Goal: Check status: Check status

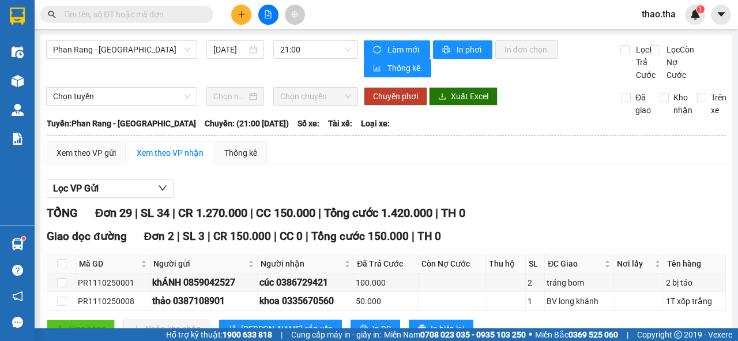
scroll to position [600, 0]
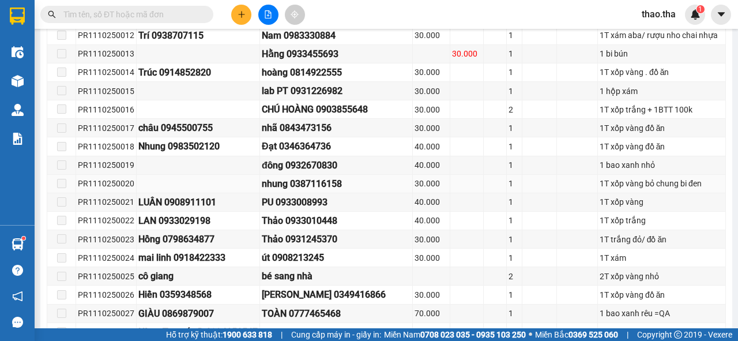
click at [137, 193] on td at bounding box center [198, 184] width 123 height 18
drag, startPoint x: 134, startPoint y: 204, endPoint x: 129, endPoint y: 213, distance: 10.1
click at [131, 193] on tr "PR1110250020 nhung 0387116158 30.000 1 1T xốp vàng bỏ chung bi đen" at bounding box center [386, 184] width 679 height 18
click at [87, 208] on div "PR1110250021" at bounding box center [106, 202] width 57 height 13
click at [89, 212] on td "PR1110250021" at bounding box center [106, 202] width 61 height 18
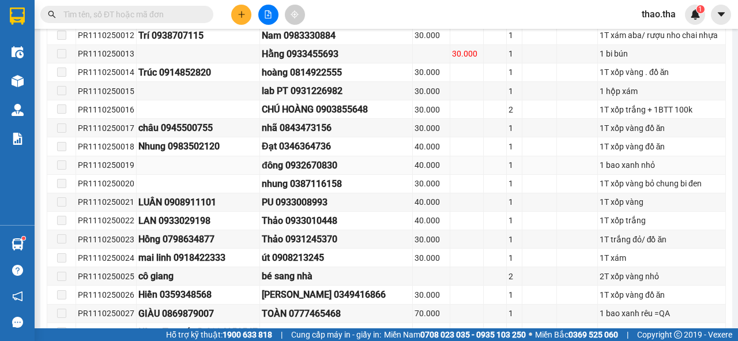
click at [56, 175] on td at bounding box center [61, 165] width 29 height 18
click at [57, 175] on td at bounding box center [61, 165] width 29 height 18
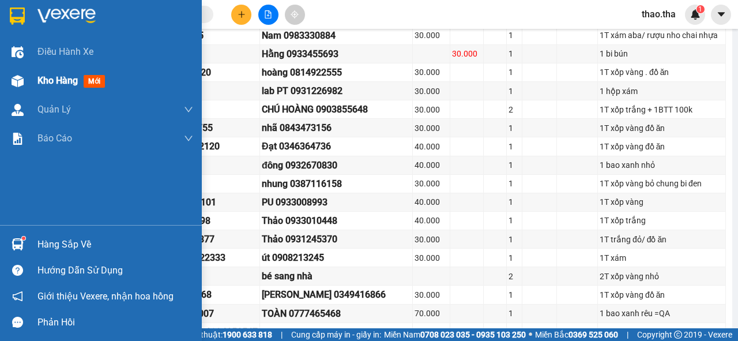
click at [97, 80] on span "mới" at bounding box center [94, 81] width 21 height 13
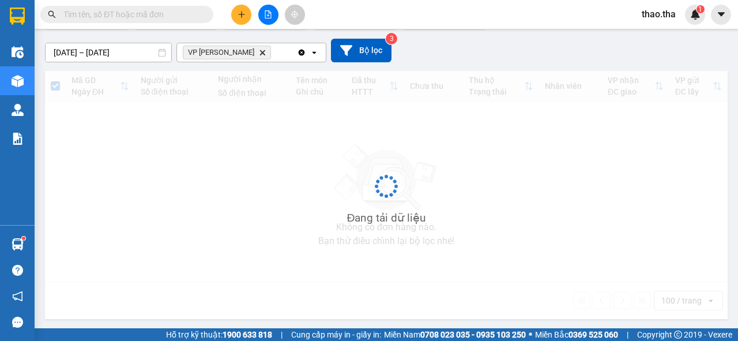
scroll to position [92, 0]
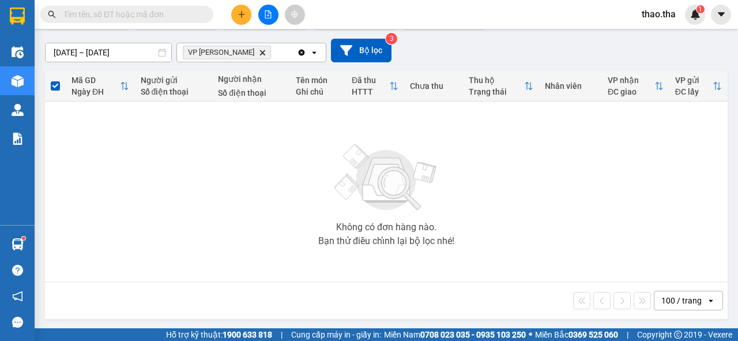
click at [438, 127] on div "Không có đơn hàng nào. Bạn thử điều chỉnh lại bộ lọc nhé!" at bounding box center [386, 191] width 671 height 173
click at [439, 126] on div "Không có đơn hàng nào. Bạn thử điều chỉnh lại bộ lọc nhé!" at bounding box center [386, 191] width 671 height 173
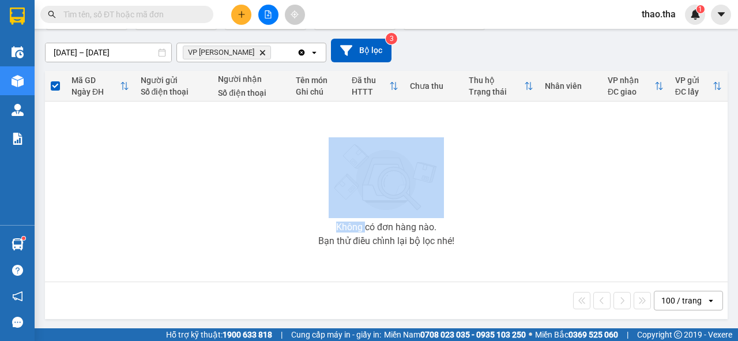
click at [439, 126] on div "Không có đơn hàng nào. Bạn thử điều chỉnh lại bộ lọc nhé!" at bounding box center [386, 191] width 671 height 173
drag, startPoint x: 439, startPoint y: 126, endPoint x: 425, endPoint y: 118, distance: 16.3
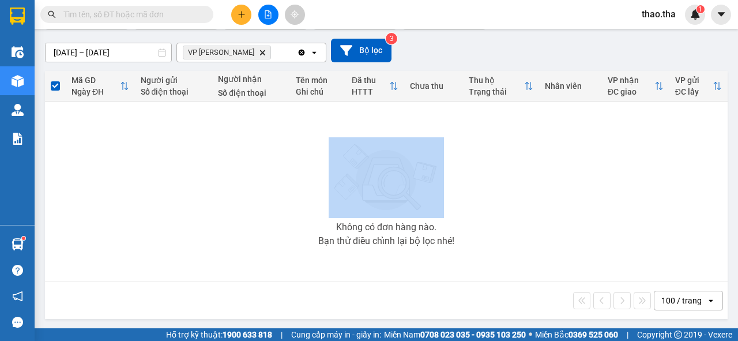
click at [441, 125] on div "Không có đơn hàng nào. Bạn thử điều chỉnh lại bộ lọc nhé!" at bounding box center [386, 191] width 671 height 173
drag, startPoint x: 273, startPoint y: 164, endPoint x: 329, endPoint y: 180, distance: 58.1
click at [273, 164] on div "Không có đơn hàng nào. Bạn thử điều chỉnh lại bộ lọc nhé!" at bounding box center [386, 191] width 671 height 173
click at [420, 202] on img at bounding box center [386, 177] width 115 height 81
click at [470, 169] on div "Không có đơn hàng nào. Bạn thử điều chỉnh lại bộ lọc nhé!" at bounding box center [386, 191] width 671 height 173
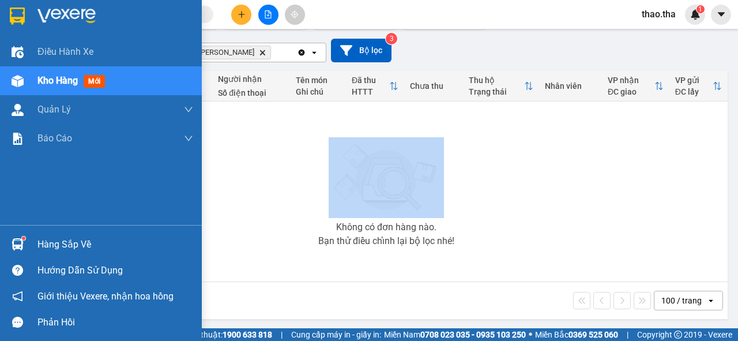
click at [79, 78] on div "Kho hàng mới" at bounding box center [73, 80] width 72 height 14
drag, startPoint x: 99, startPoint y: 80, endPoint x: 119, endPoint y: 87, distance: 21.3
click at [106, 80] on div "Kho hàng mới" at bounding box center [73, 80] width 72 height 14
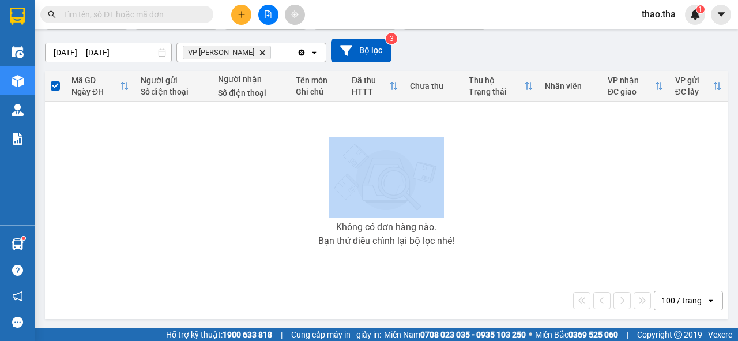
click at [356, 191] on img at bounding box center [386, 177] width 115 height 81
drag, startPoint x: 351, startPoint y: 204, endPoint x: 342, endPoint y: 203, distance: 8.7
click at [351, 204] on img at bounding box center [386, 177] width 115 height 81
click at [346, 191] on img at bounding box center [386, 177] width 115 height 81
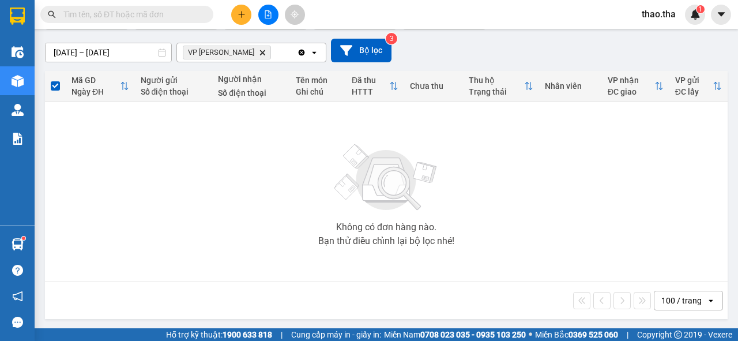
click at [659, 18] on span "thao.tha" at bounding box center [659, 14] width 52 height 14
click at [464, 188] on div "Không có đơn hàng nào. Bạn thử điều chỉnh lại bộ lọc nhé!" at bounding box center [386, 191] width 671 height 173
click at [81, 16] on input "text" at bounding box center [131, 14] width 136 height 13
type input "396"
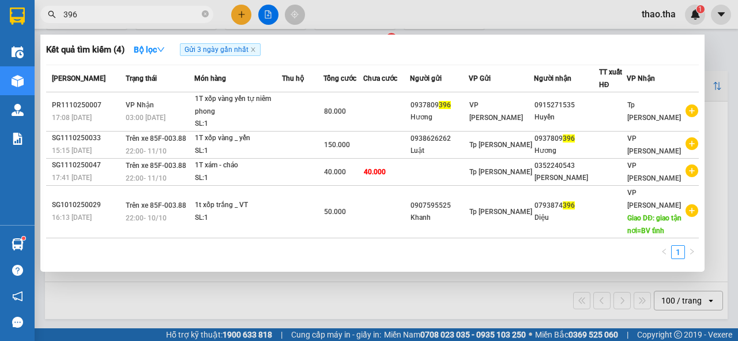
drag, startPoint x: 88, startPoint y: 13, endPoint x: 55, endPoint y: 21, distance: 33.3
click at [55, 21] on span "396" at bounding box center [126, 14] width 173 height 17
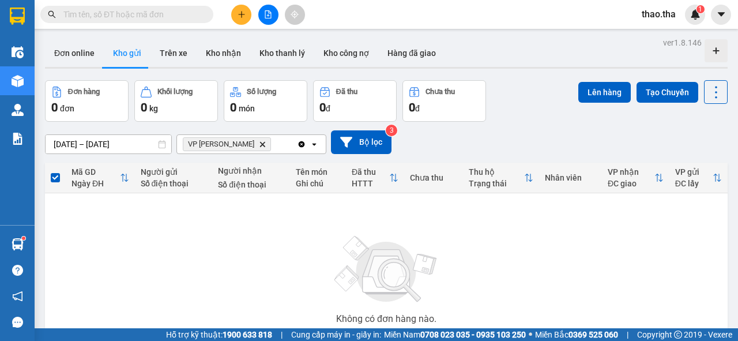
click at [525, 251] on div "Không có đơn hàng nào. Bạn thử điều chỉnh lại bộ lọc nhé!" at bounding box center [386, 283] width 671 height 173
drag, startPoint x: 524, startPoint y: 255, endPoint x: 523, endPoint y: 264, distance: 8.1
click at [524, 261] on div "Không có đơn hàng nào. Bạn thử điều chỉnh lại bộ lọc nhé!" at bounding box center [386, 283] width 671 height 173
click at [523, 265] on div "Không có đơn hàng nào. Bạn thử điều chỉnh lại bộ lọc nhé!" at bounding box center [386, 283] width 671 height 173
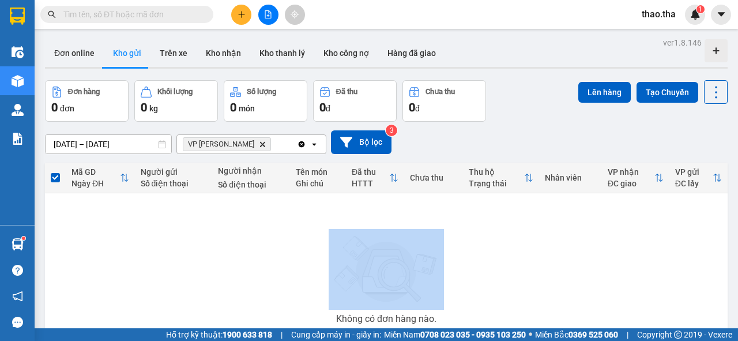
click at [524, 265] on div "Không có đơn hàng nào. Bạn thử điều chỉnh lại bộ lọc nhé!" at bounding box center [386, 283] width 671 height 173
click at [525, 268] on div "Không có đơn hàng nào. Bạn thử điều chỉnh lại bộ lọc nhé!" at bounding box center [386, 283] width 671 height 173
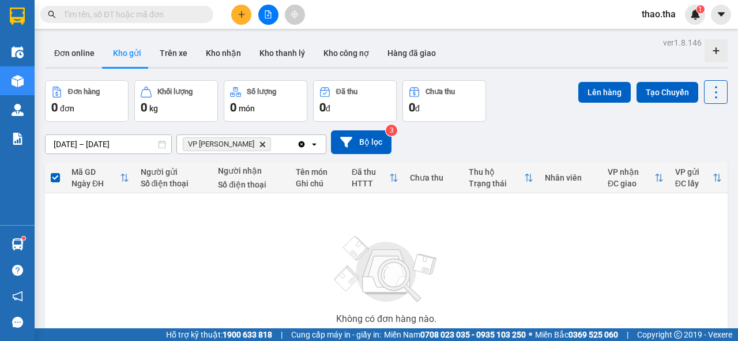
click at [156, 17] on input "text" at bounding box center [131, 14] width 136 height 13
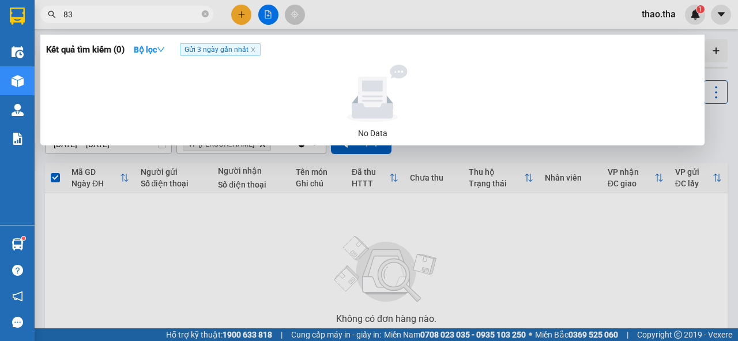
type input "8"
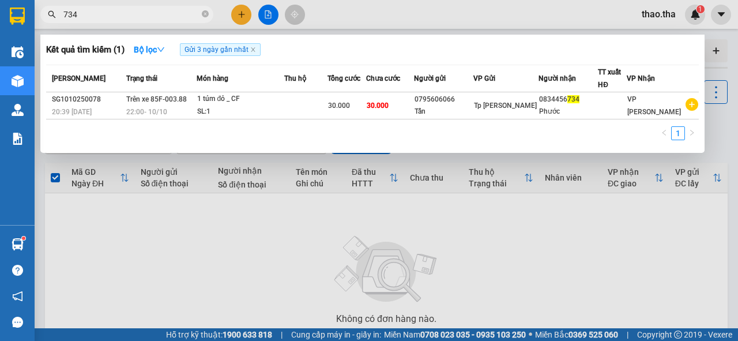
drag, startPoint x: 77, startPoint y: 18, endPoint x: 65, endPoint y: 16, distance: 12.2
click at [65, 16] on input "734" at bounding box center [131, 14] width 136 height 13
type input "1"
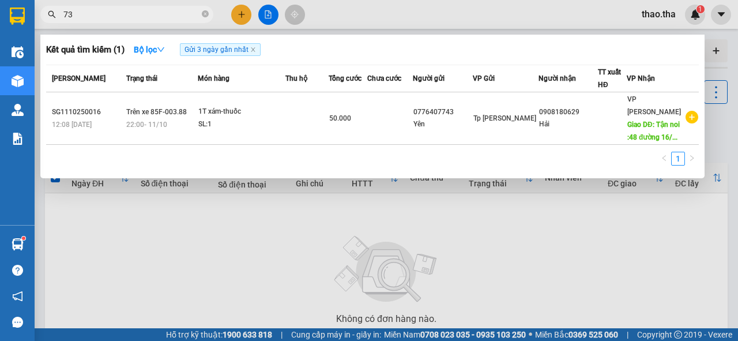
type input "734"
